Goal: Navigation & Orientation: Find specific page/section

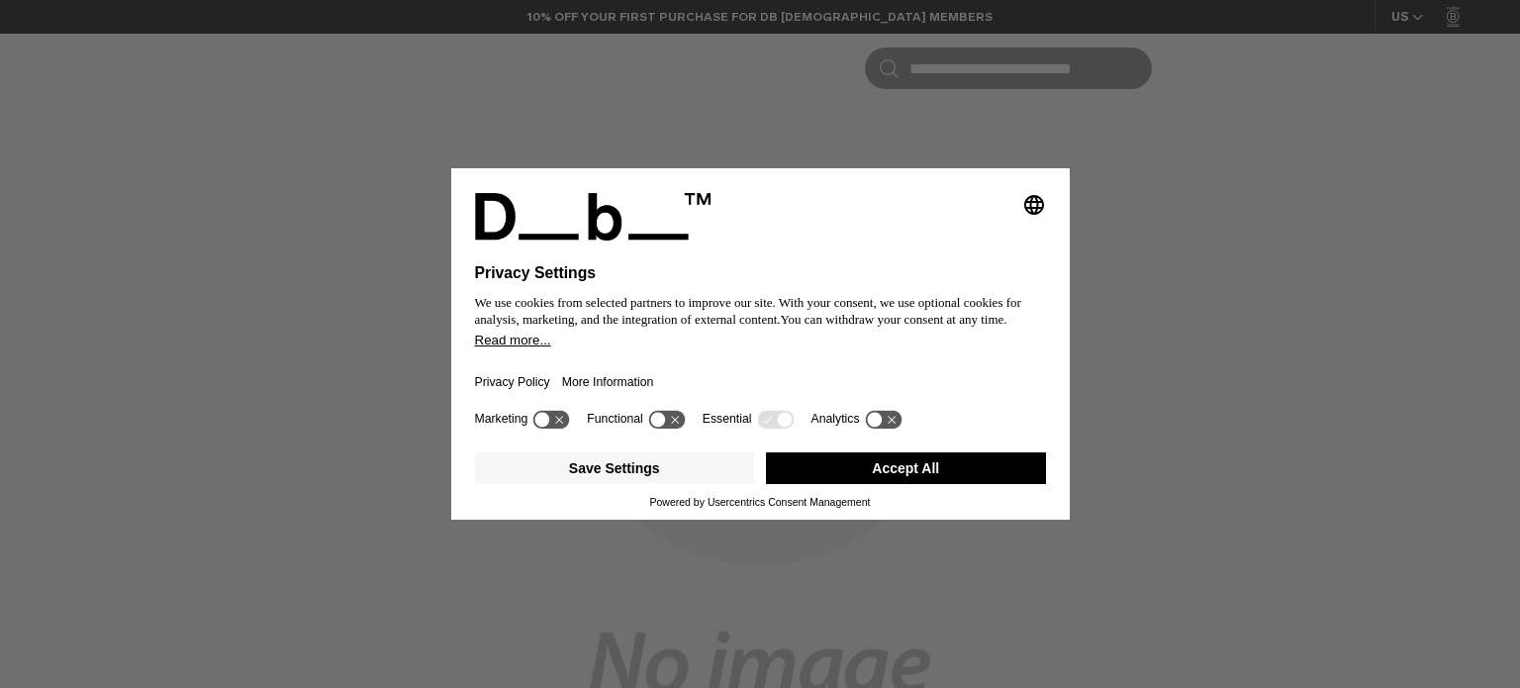
click at [876, 470] on button "Accept All" at bounding box center [906, 468] width 280 height 32
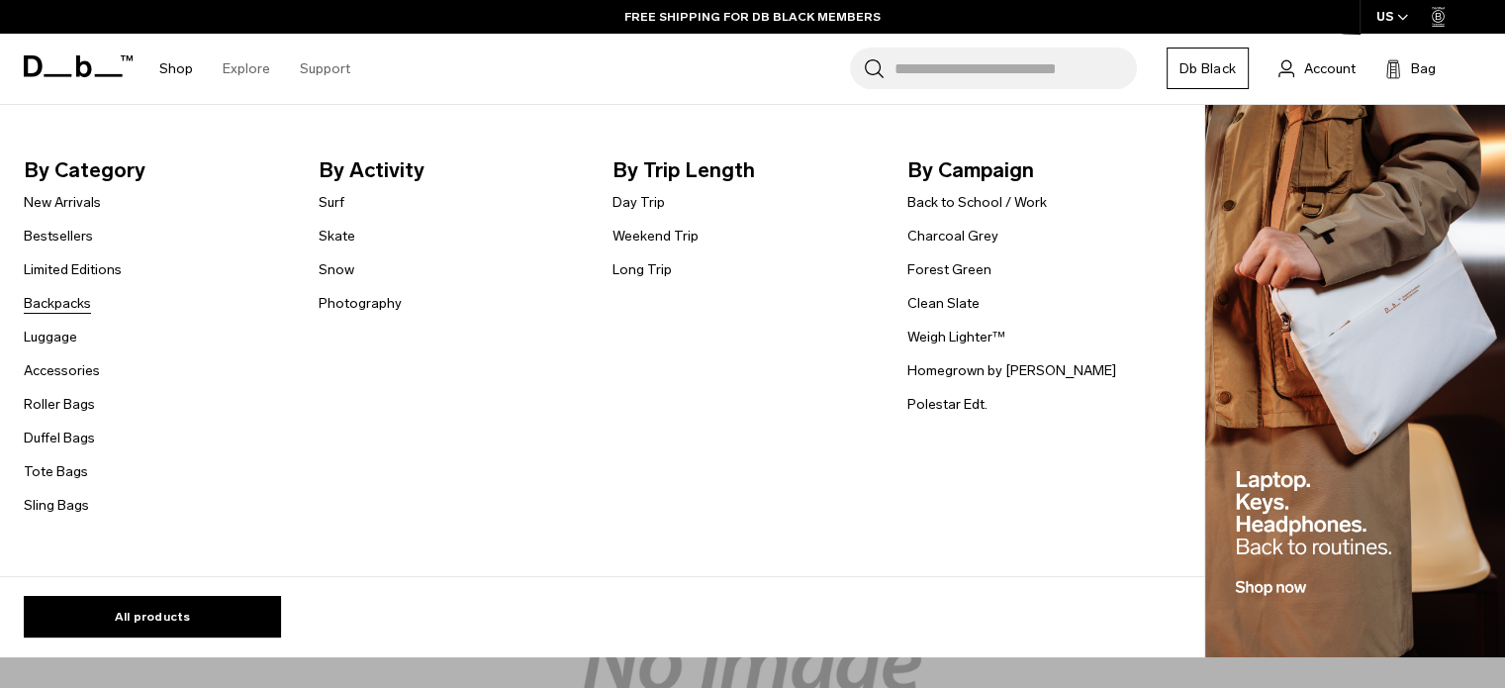
click at [54, 304] on link "Backpacks" at bounding box center [57, 303] width 67 height 21
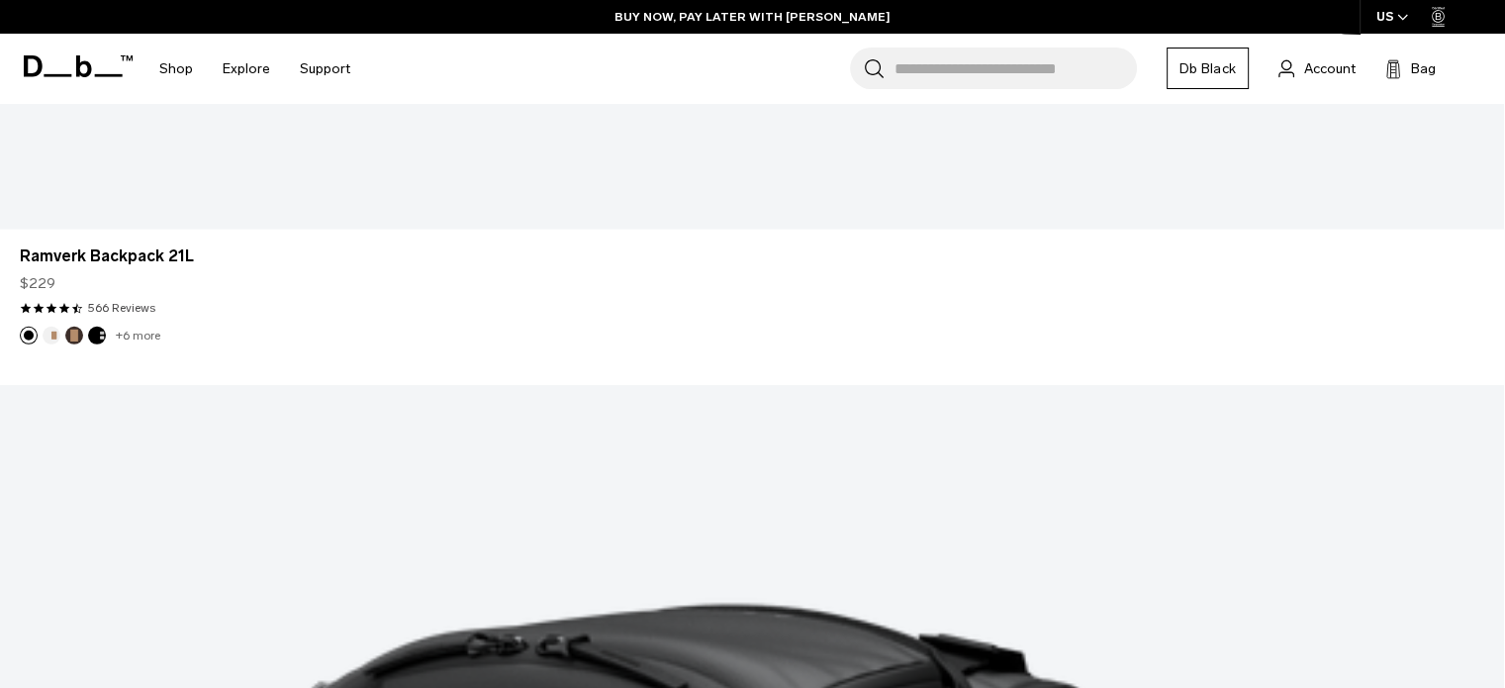
scroll to position [5601, 0]
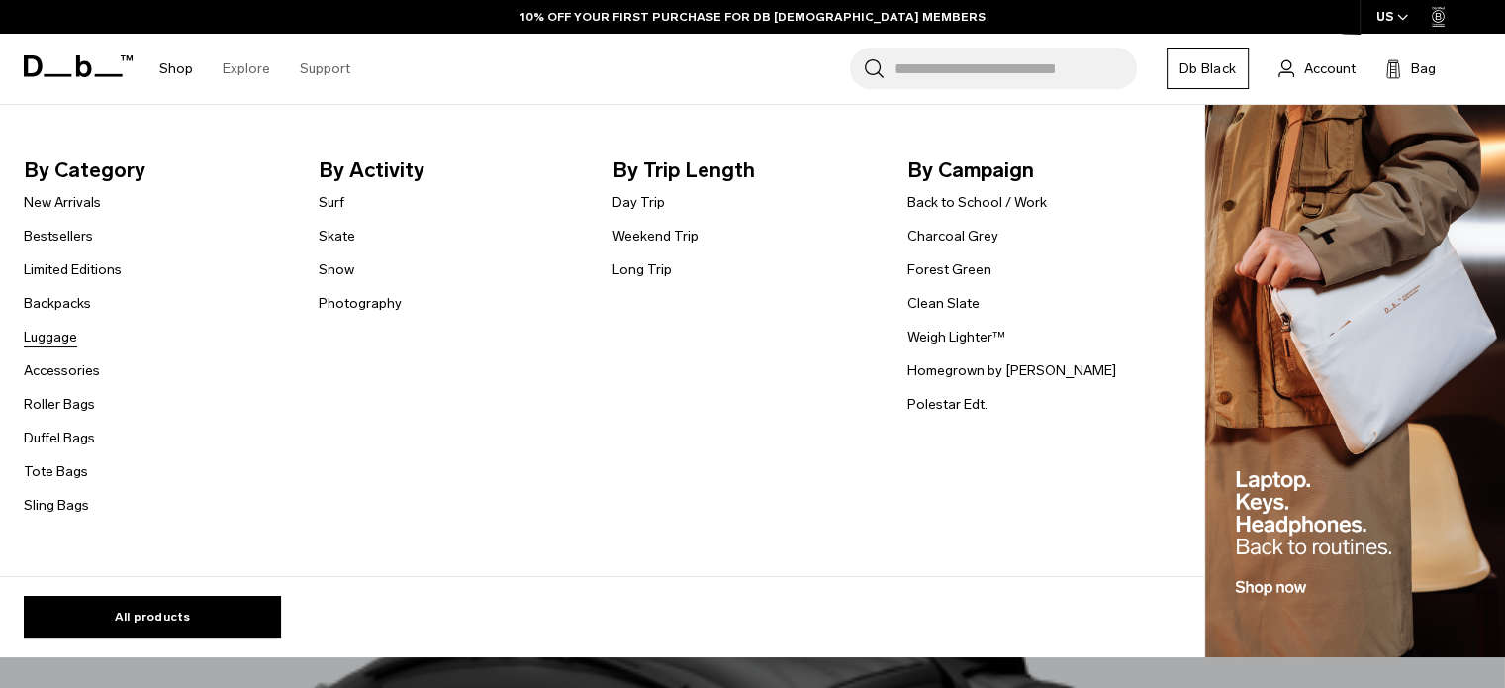
click at [47, 335] on link "Luggage" at bounding box center [50, 337] width 53 height 21
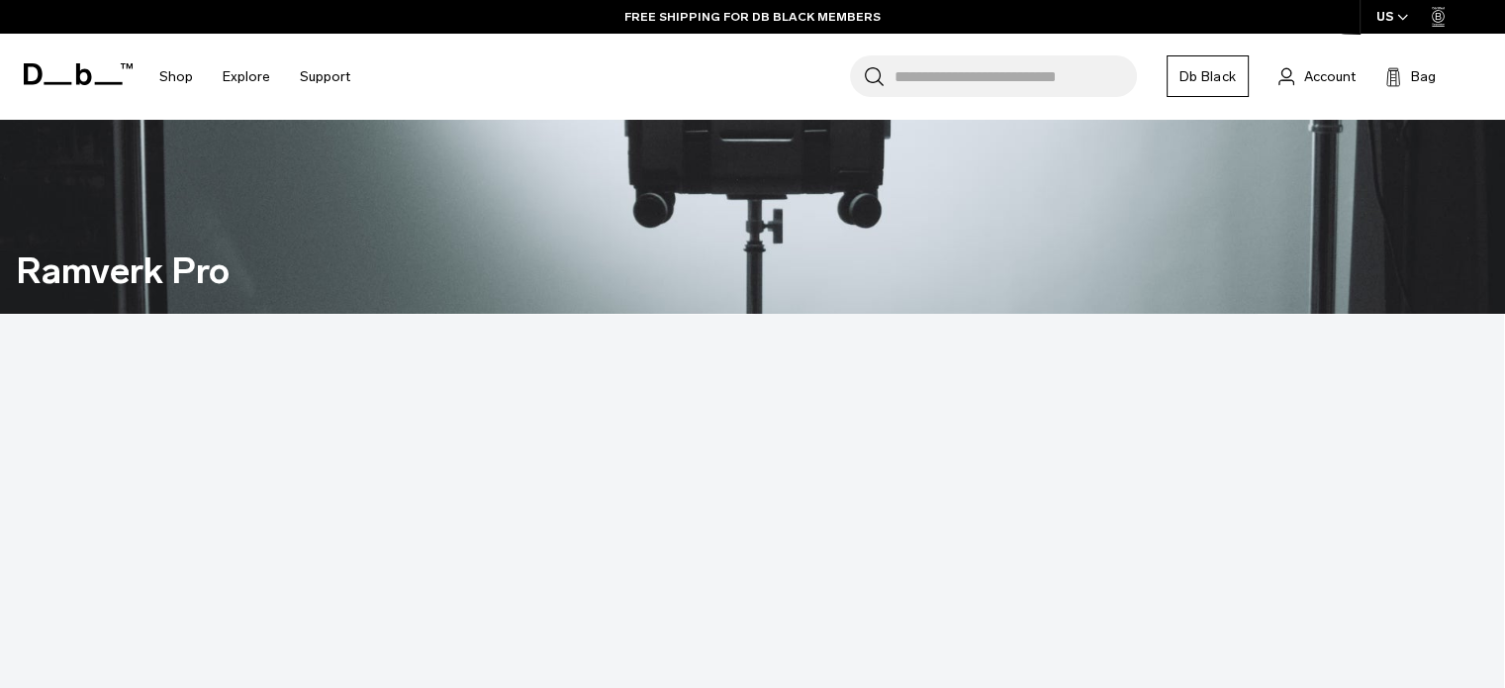
scroll to position [1884, 0]
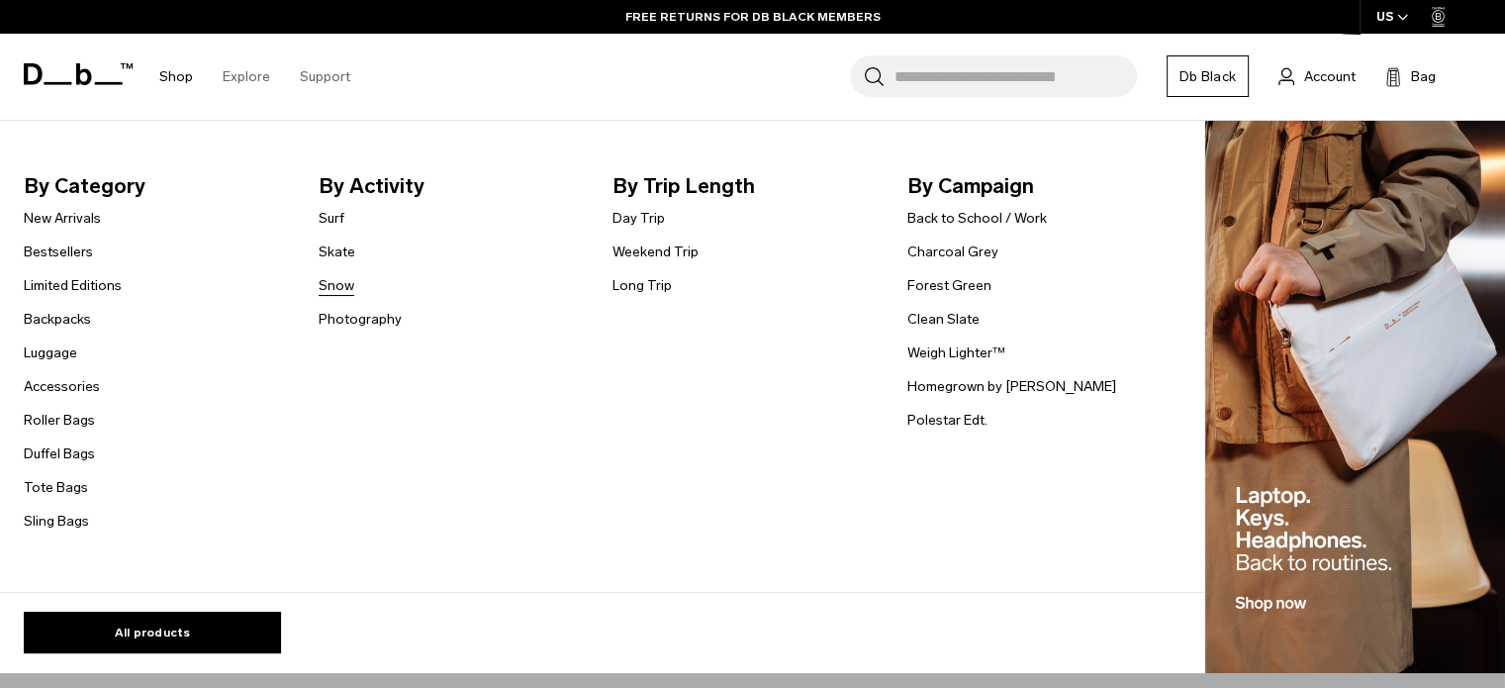
click at [342, 283] on link "Snow" at bounding box center [337, 285] width 36 height 21
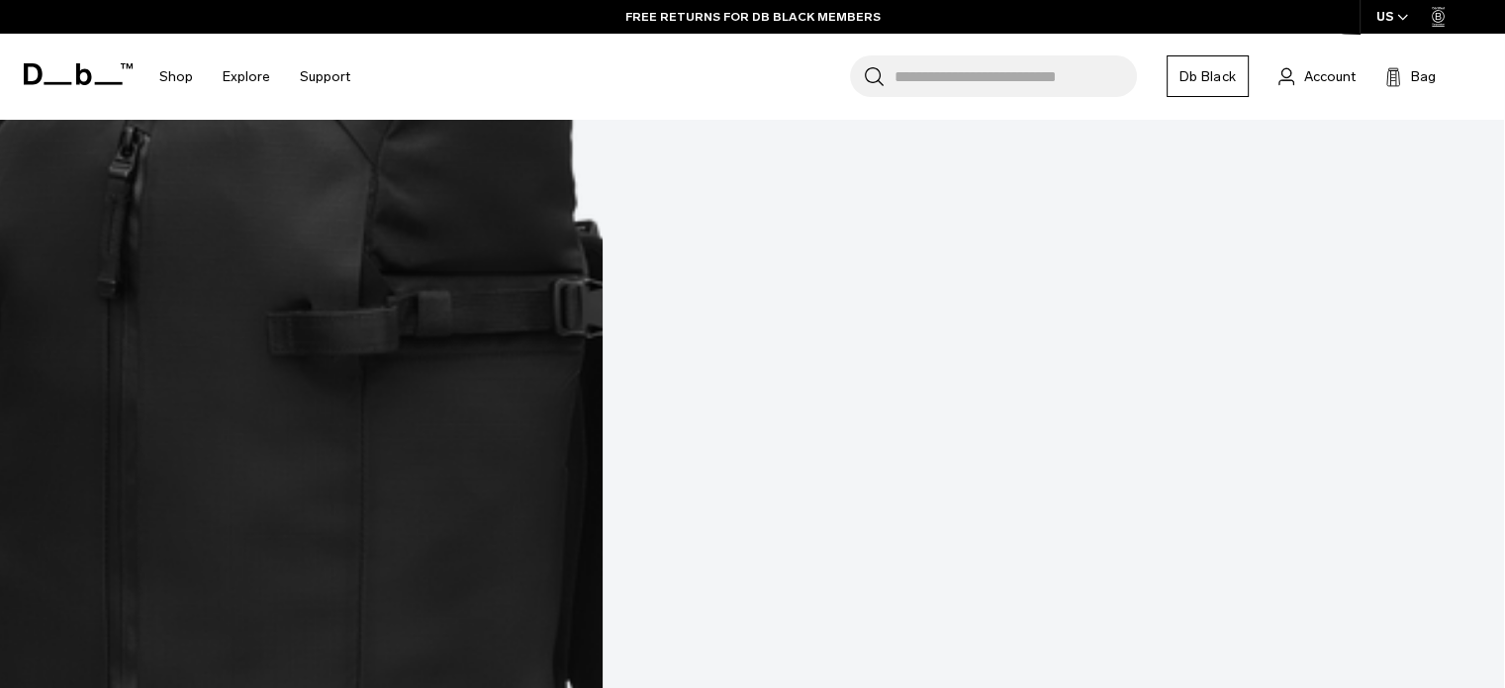
scroll to position [4564, 0]
